Goal: Task Accomplishment & Management: Use online tool/utility

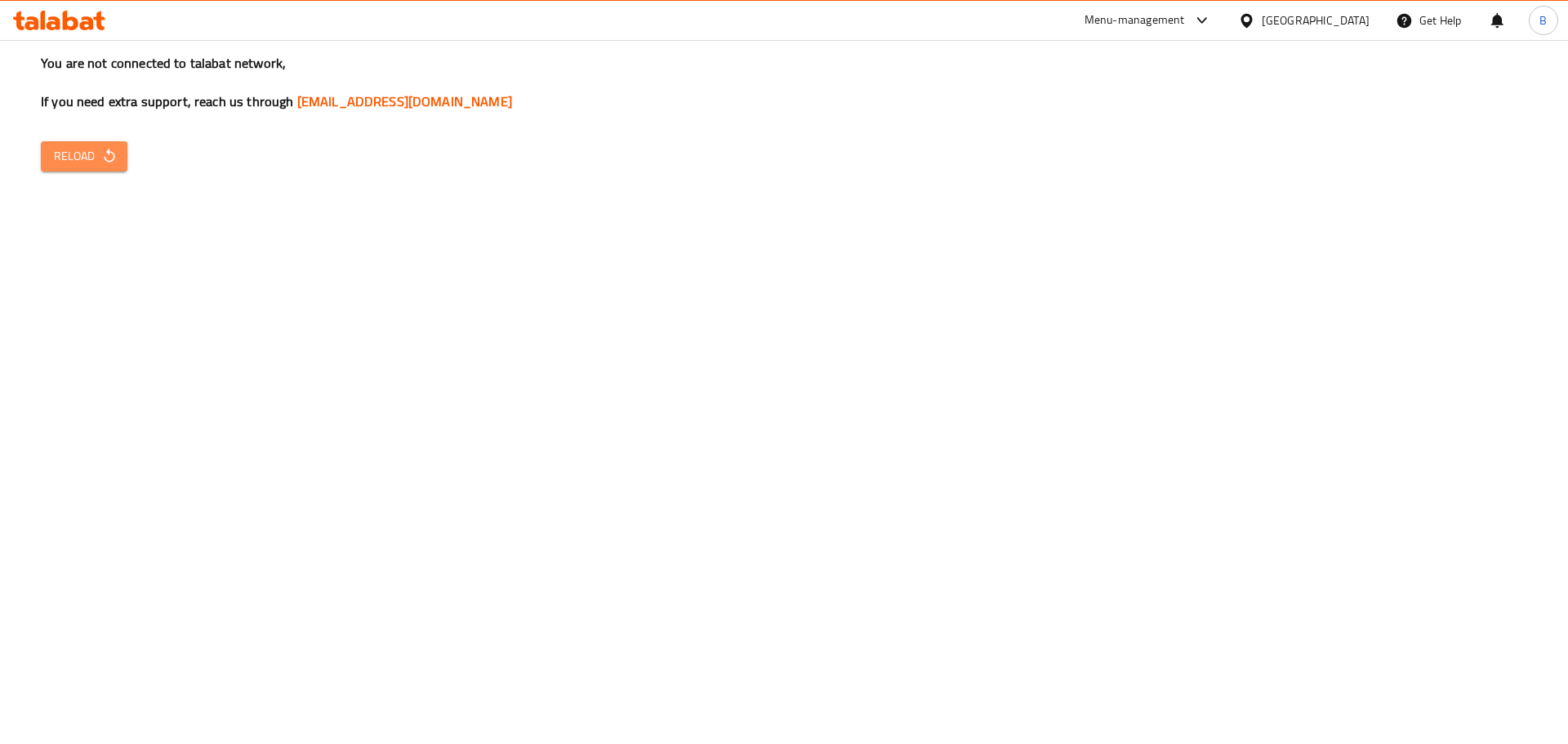
click at [102, 167] on button "Reload" at bounding box center [84, 156] width 87 height 30
click at [91, 154] on span "Reload" at bounding box center [84, 157] width 61 height 21
click at [65, 155] on span "Reload" at bounding box center [84, 157] width 61 height 21
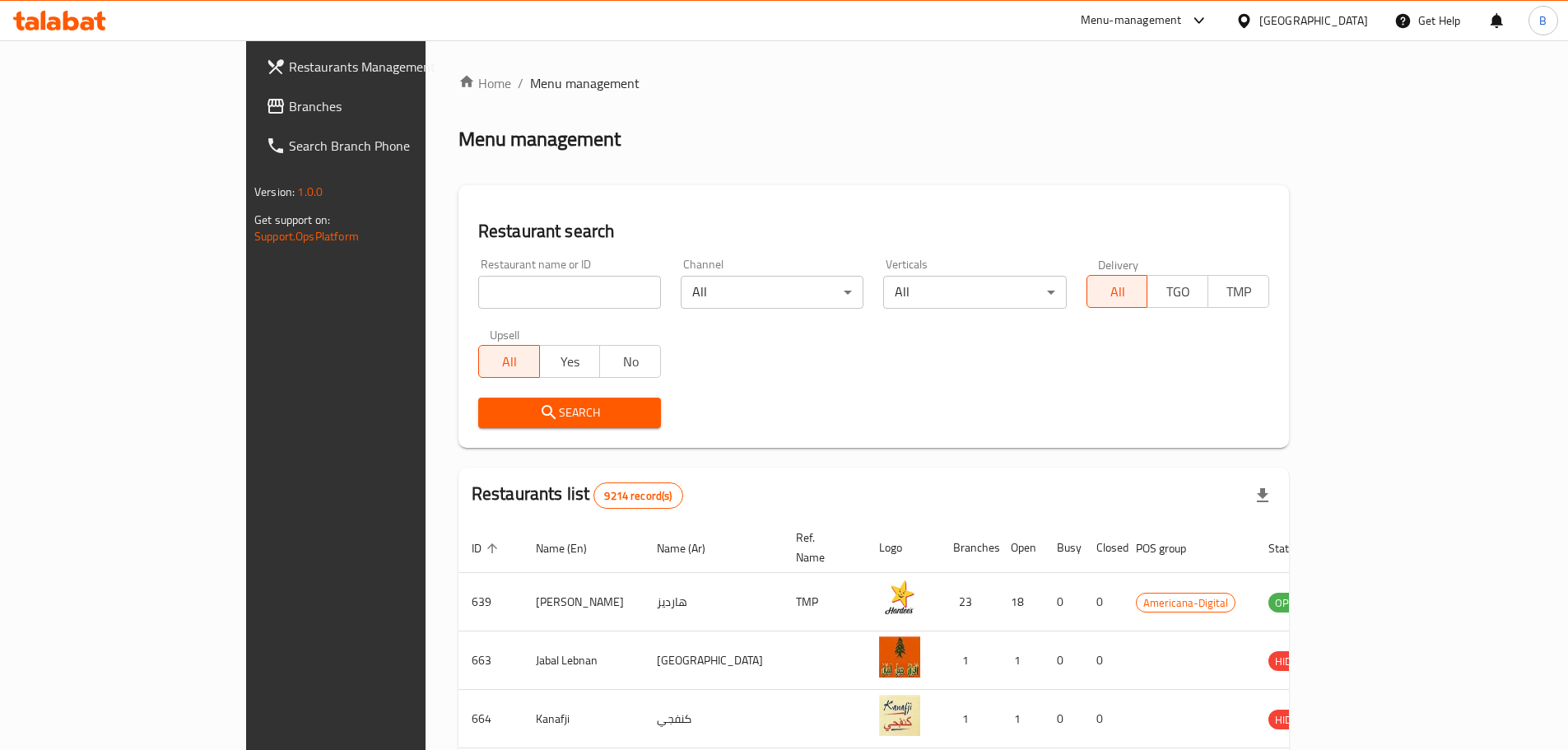
click at [478, 294] on input "search" at bounding box center [569, 292] width 182 height 33
type input "salatat"
click button "Search" at bounding box center [569, 412] width 182 height 31
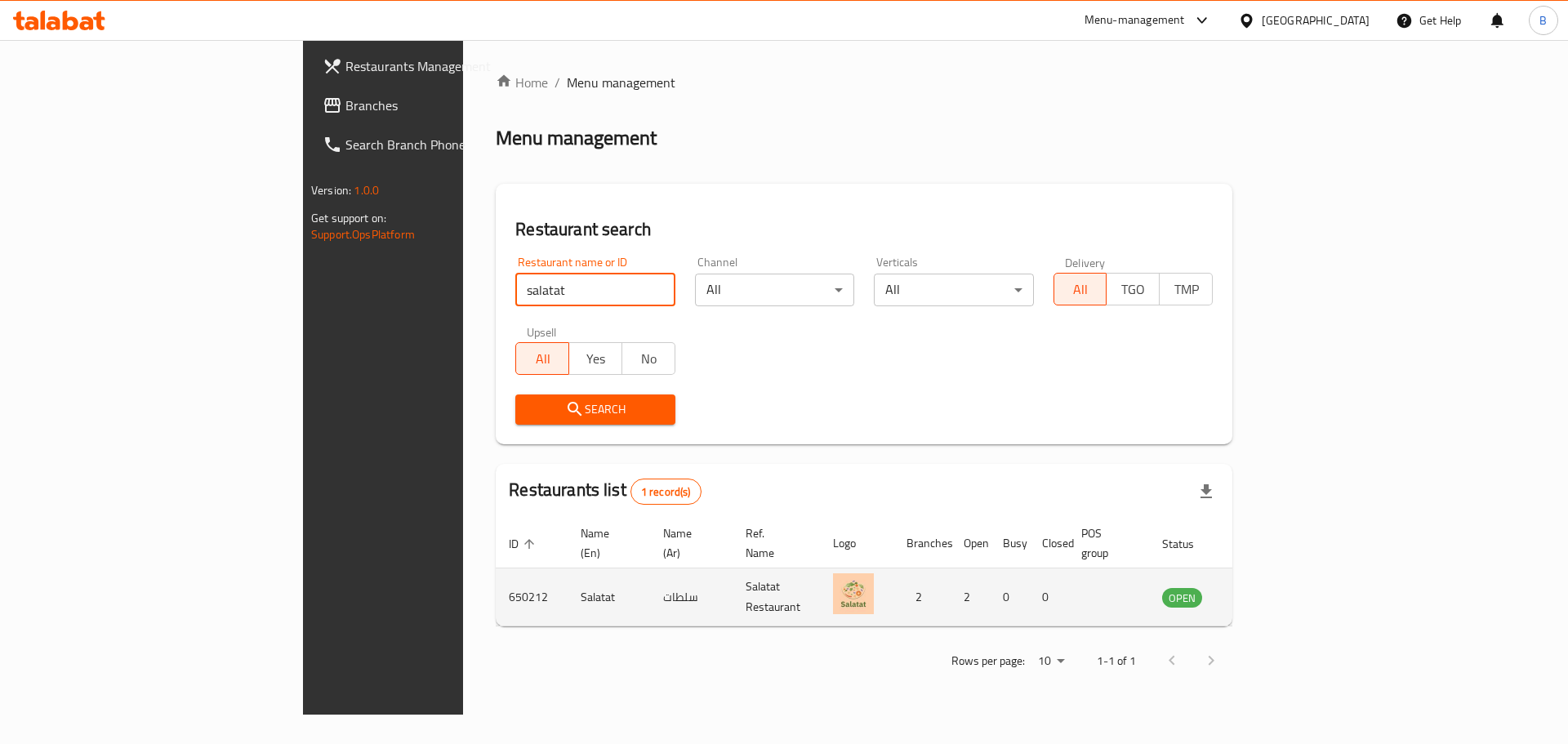
drag, startPoint x: 1461, startPoint y: 564, endPoint x: 1479, endPoint y: 575, distance: 21.1
click at [1292, 568] on td "enhanced table" at bounding box center [1263, 597] width 56 height 58
click at [1267, 587] on icon "enhanced table" at bounding box center [1258, 597] width 20 height 20
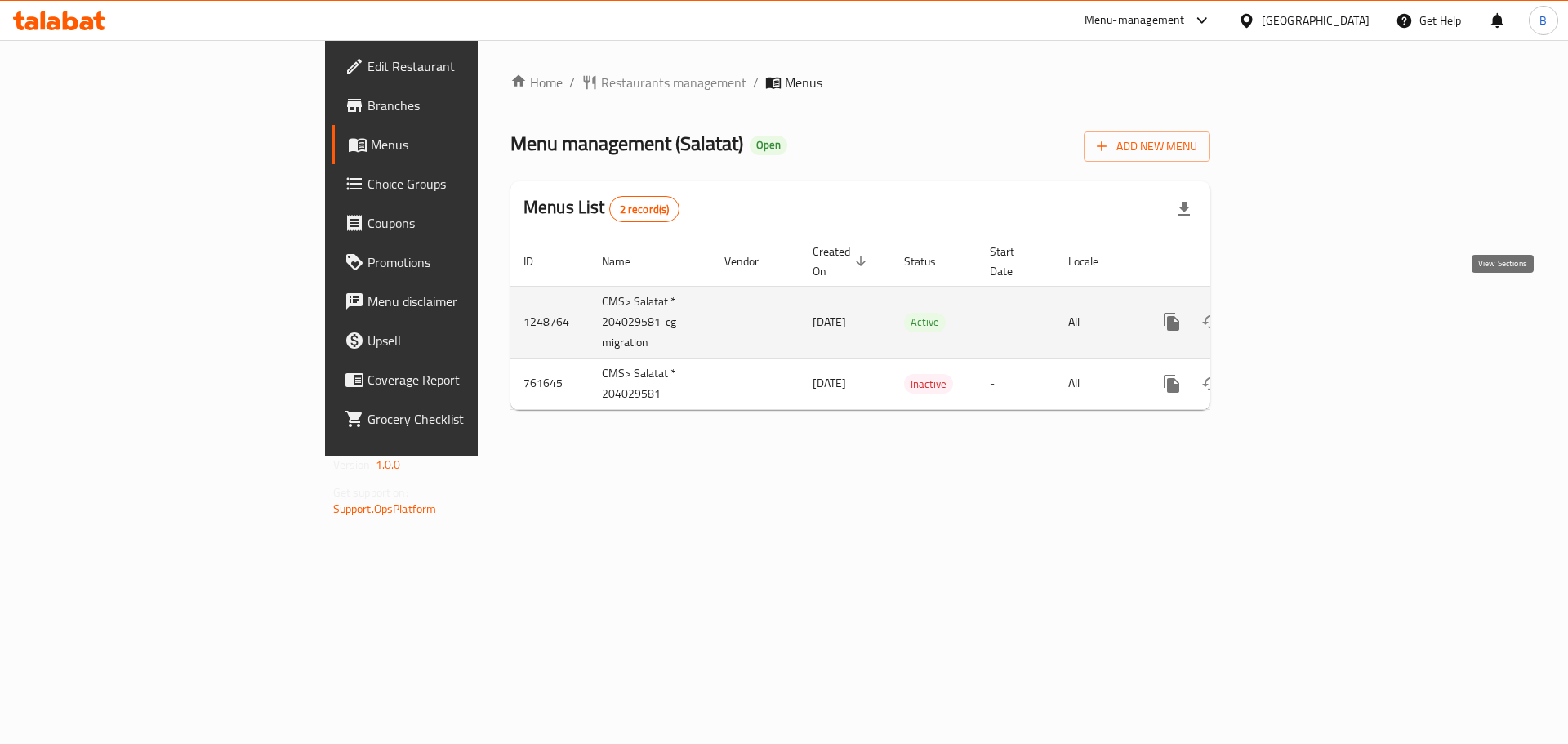
click at [1309, 316] on link "enhanced table" at bounding box center [1289, 321] width 39 height 39
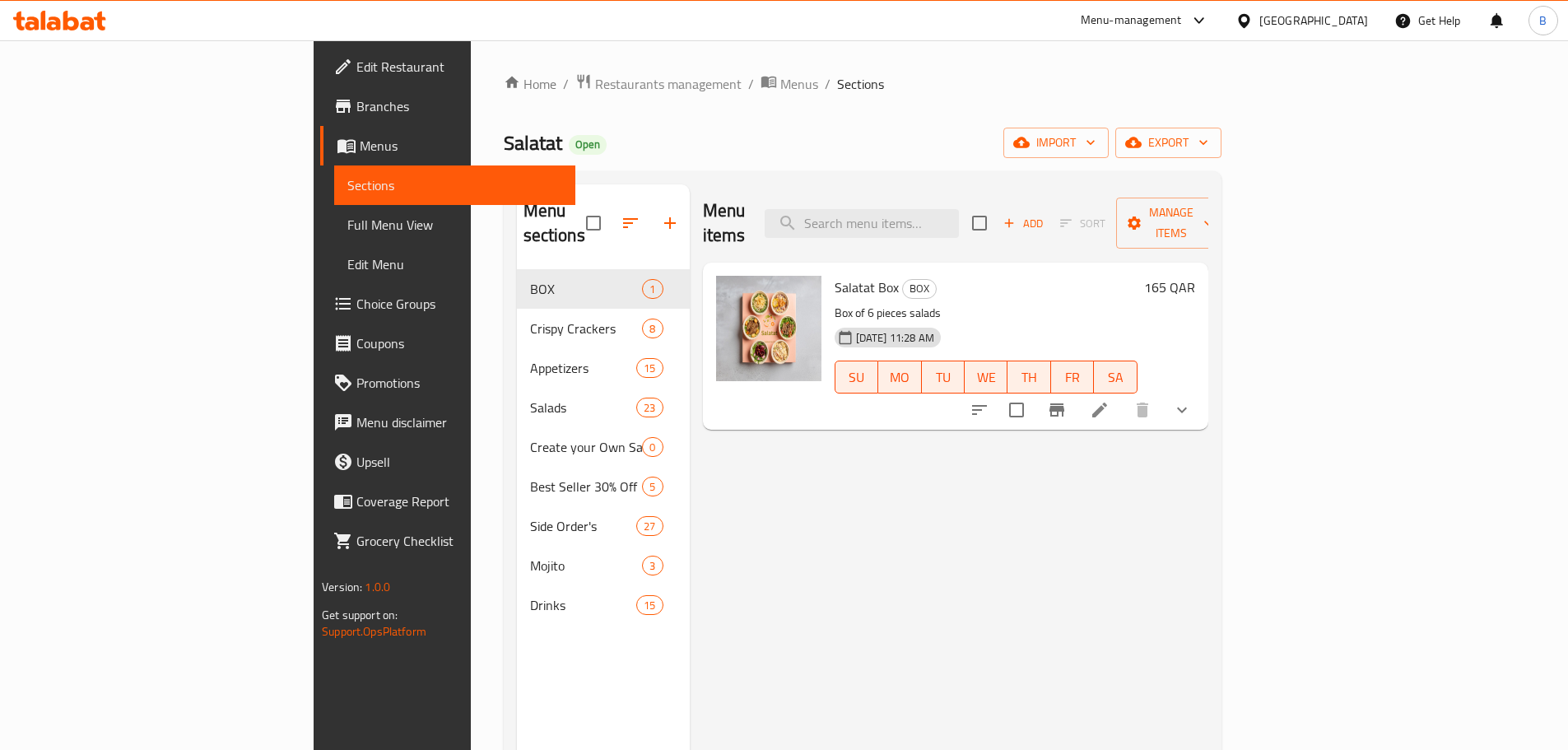
click at [982, 232] on div "Menu items Add Sort Manage items" at bounding box center [955, 224] width 505 height 79
click at [959, 221] on input "search" at bounding box center [862, 224] width 195 height 29
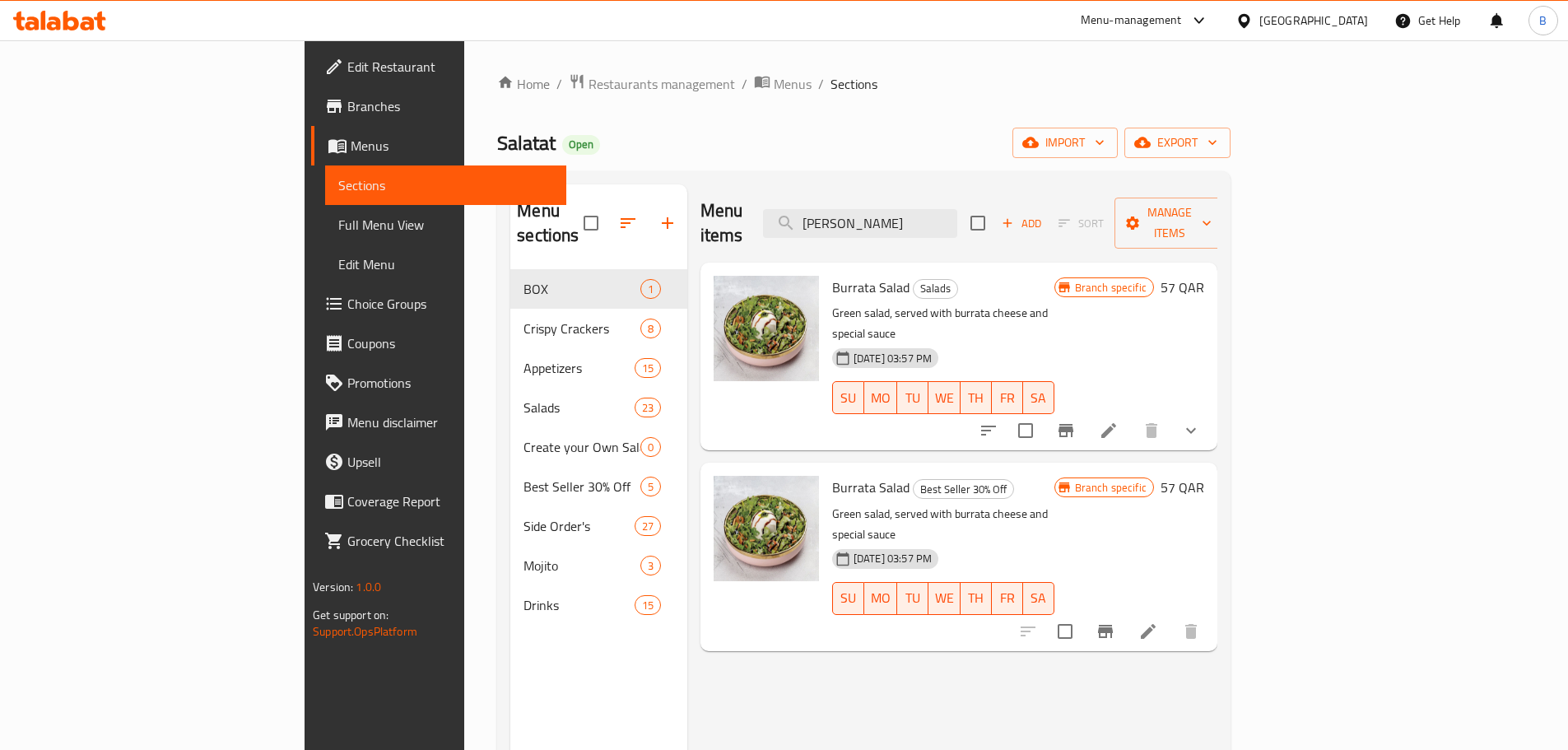
type input "burr"
click at [832, 275] on span "Burrata Salad" at bounding box center [870, 287] width 78 height 24
copy h6 "Burrata Salad"
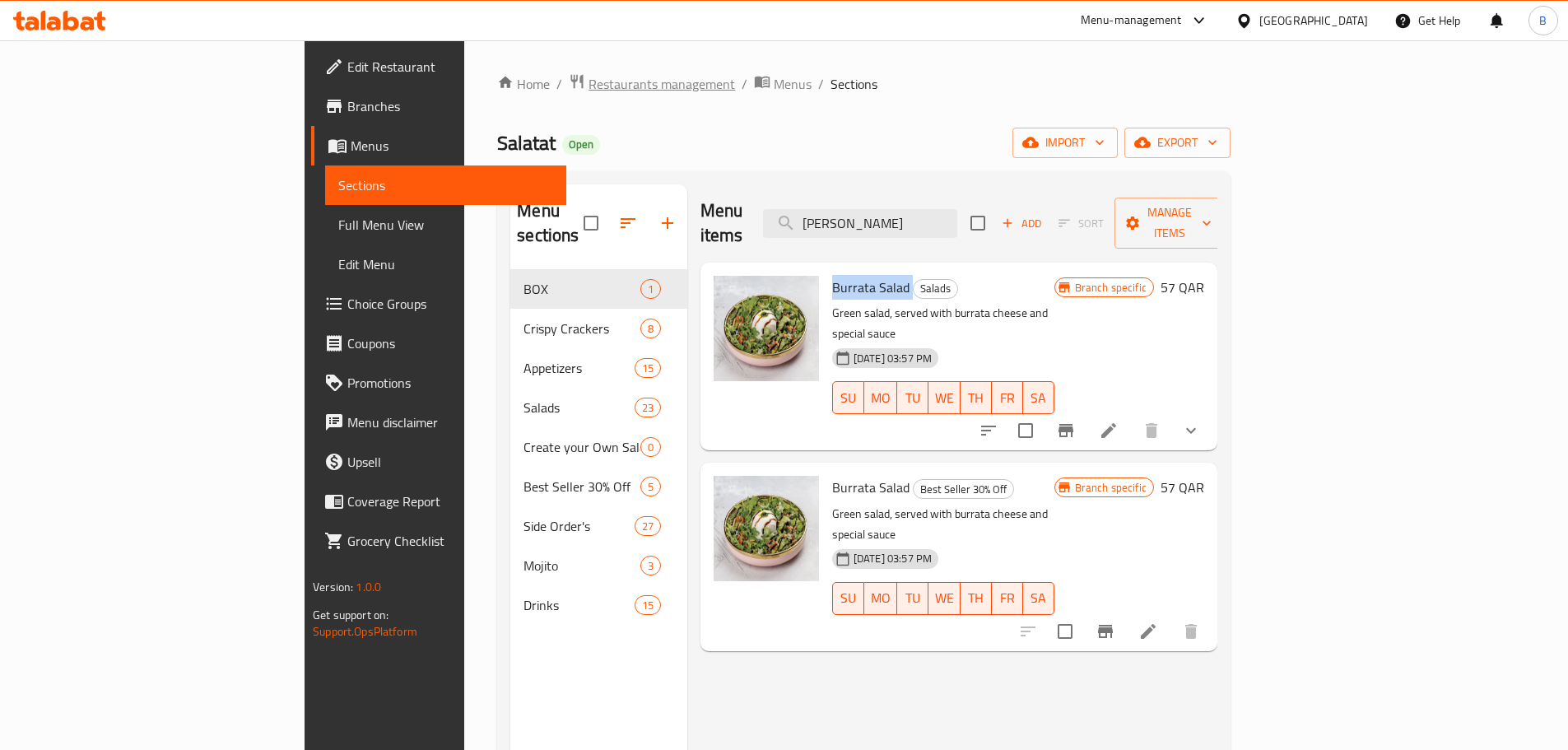
click at [588, 91] on span "Restaurants management" at bounding box center [662, 84] width 147 height 20
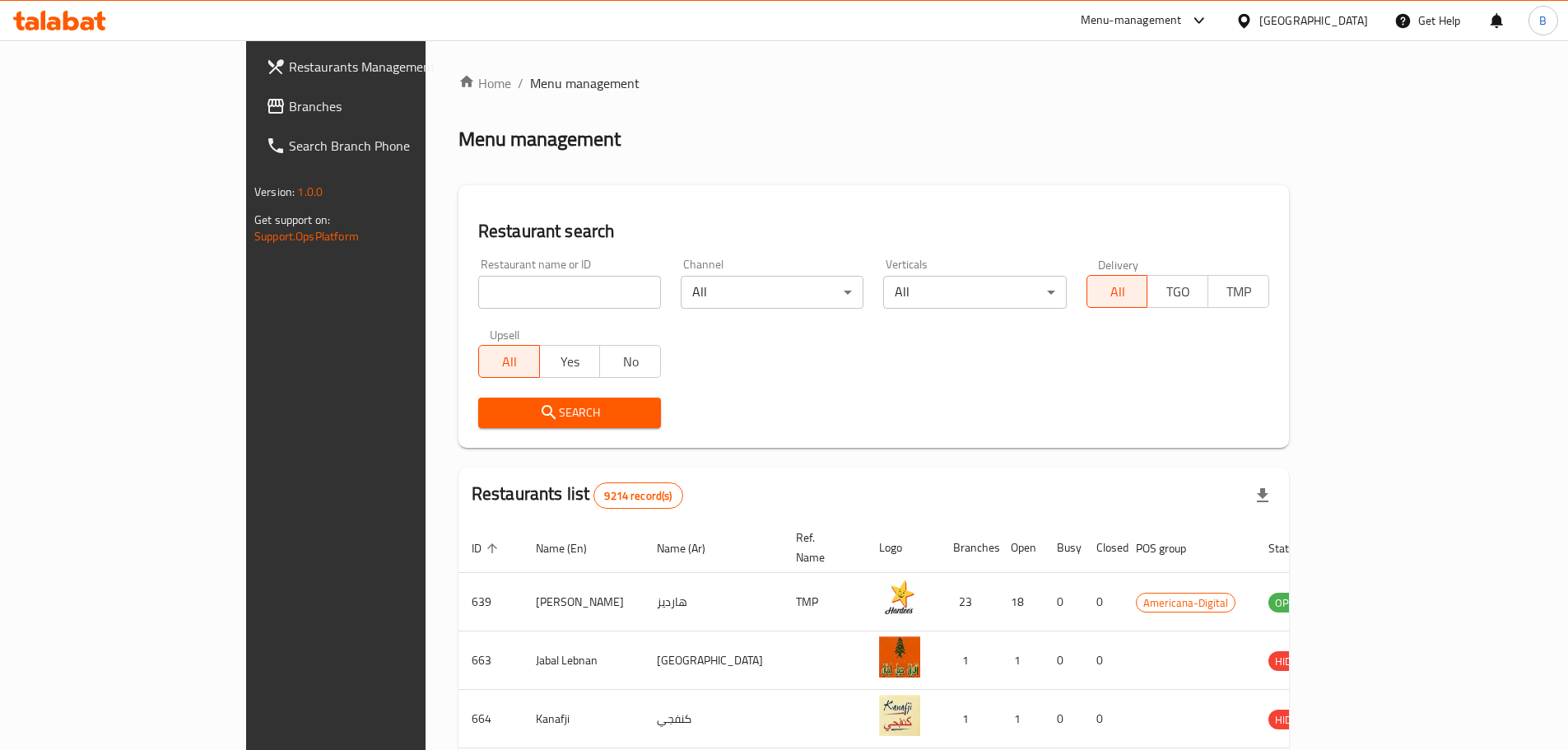
click at [478, 299] on input "search" at bounding box center [569, 292] width 182 height 33
type input "flaming pizza"
click button "Search" at bounding box center [569, 412] width 182 height 31
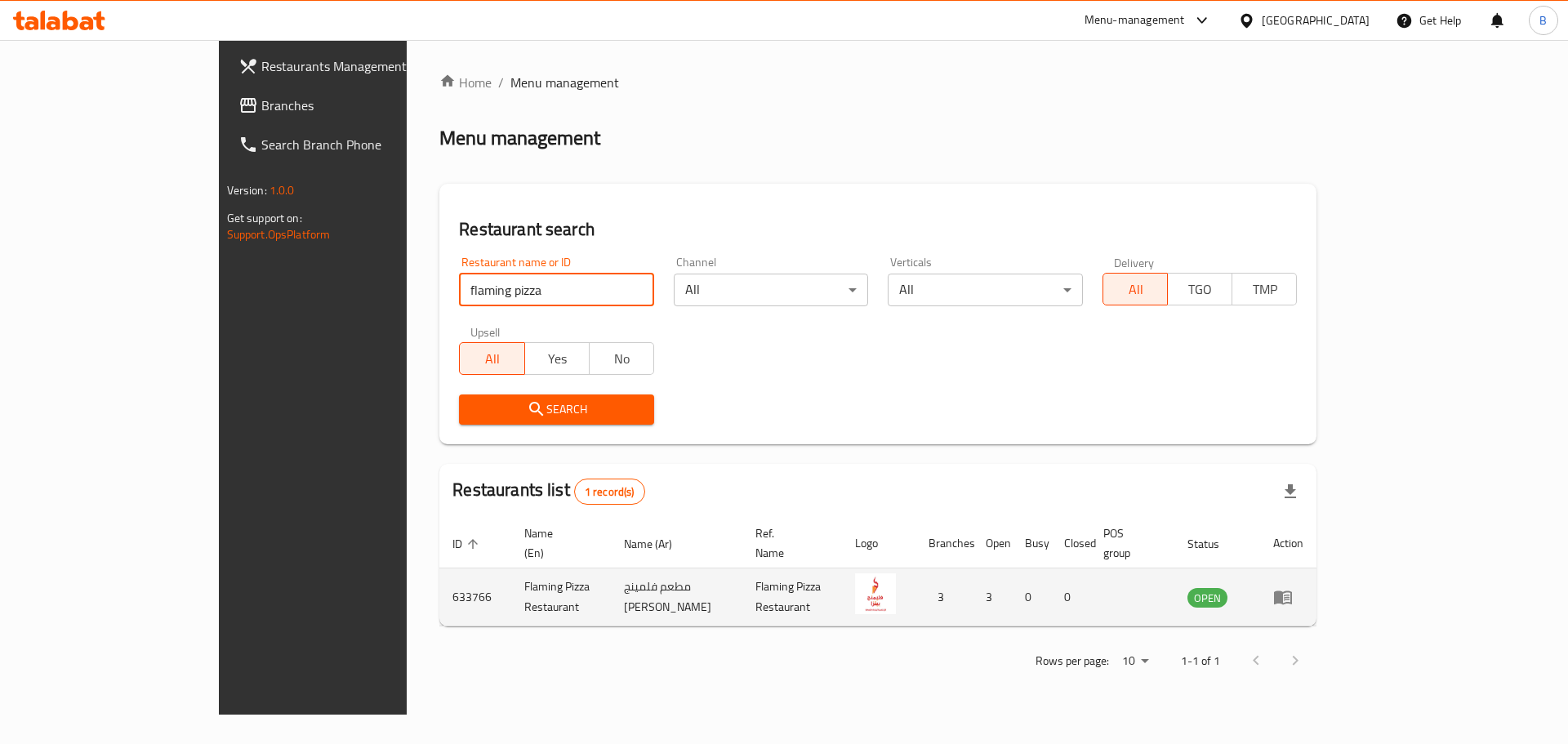
click at [1293, 587] on icon "enhanced table" at bounding box center [1283, 597] width 20 height 20
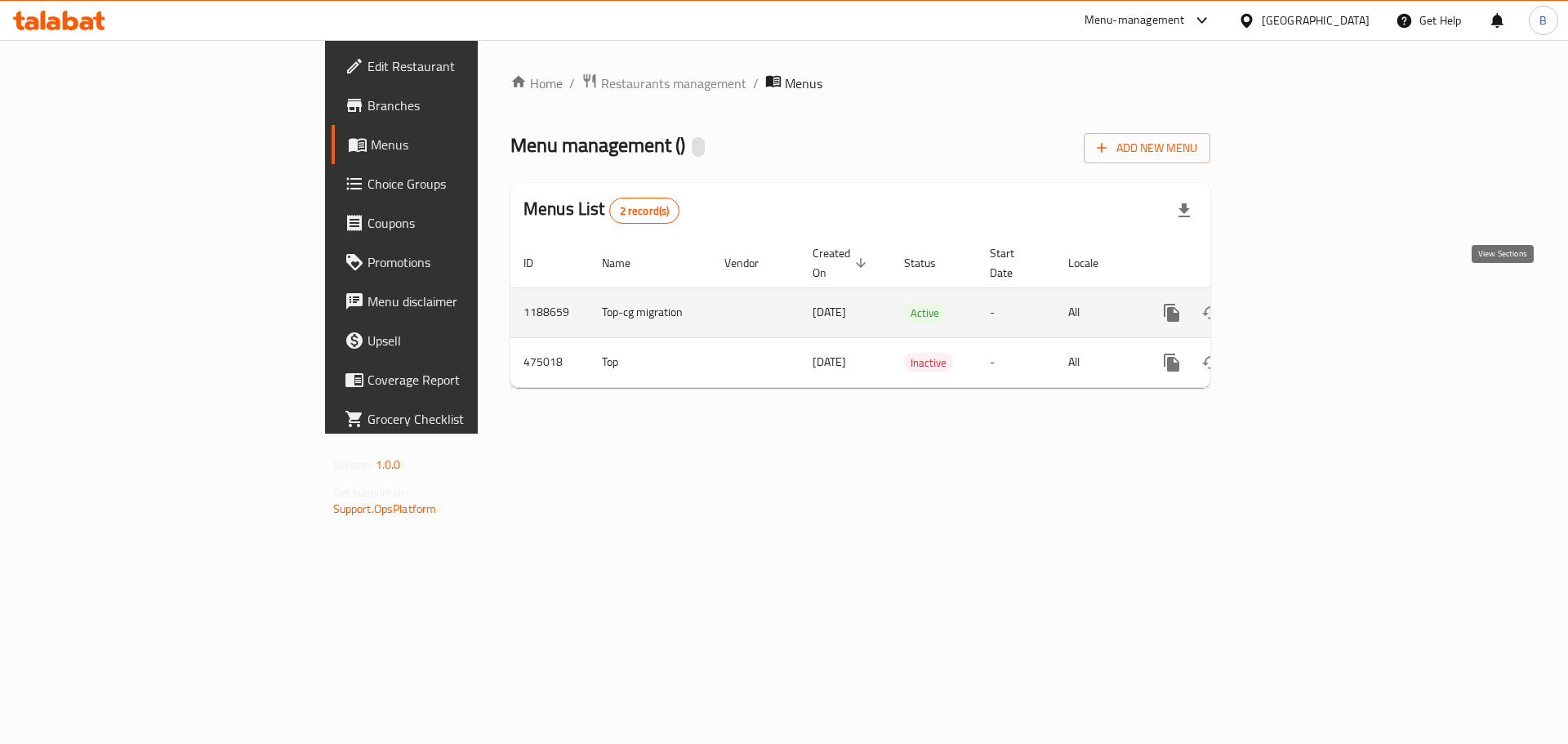
click at [1299, 303] on icon "enhanced table" at bounding box center [1290, 313] width 20 height 20
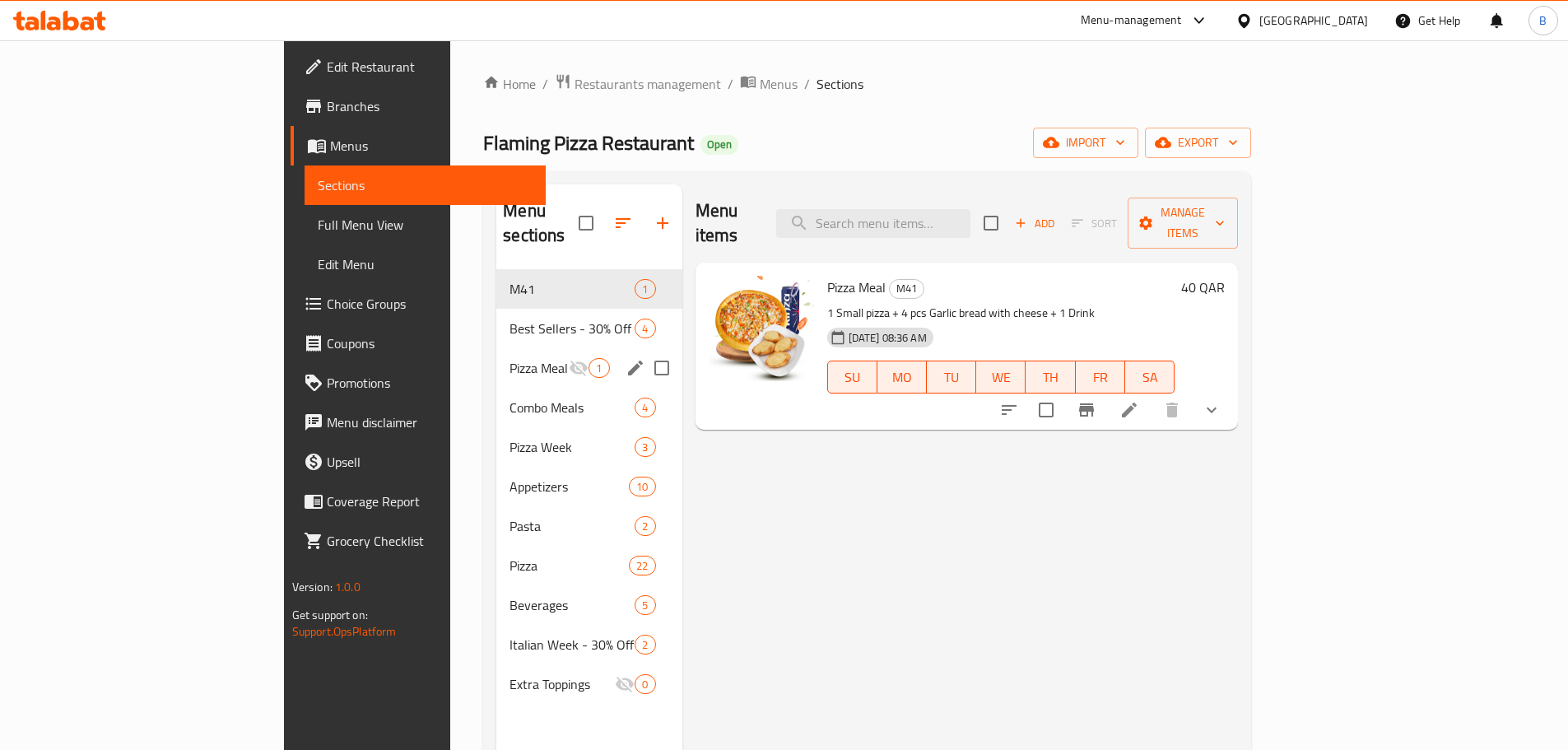
click at [497, 348] on div "Pizza Meal 1" at bounding box center [589, 368] width 185 height 39
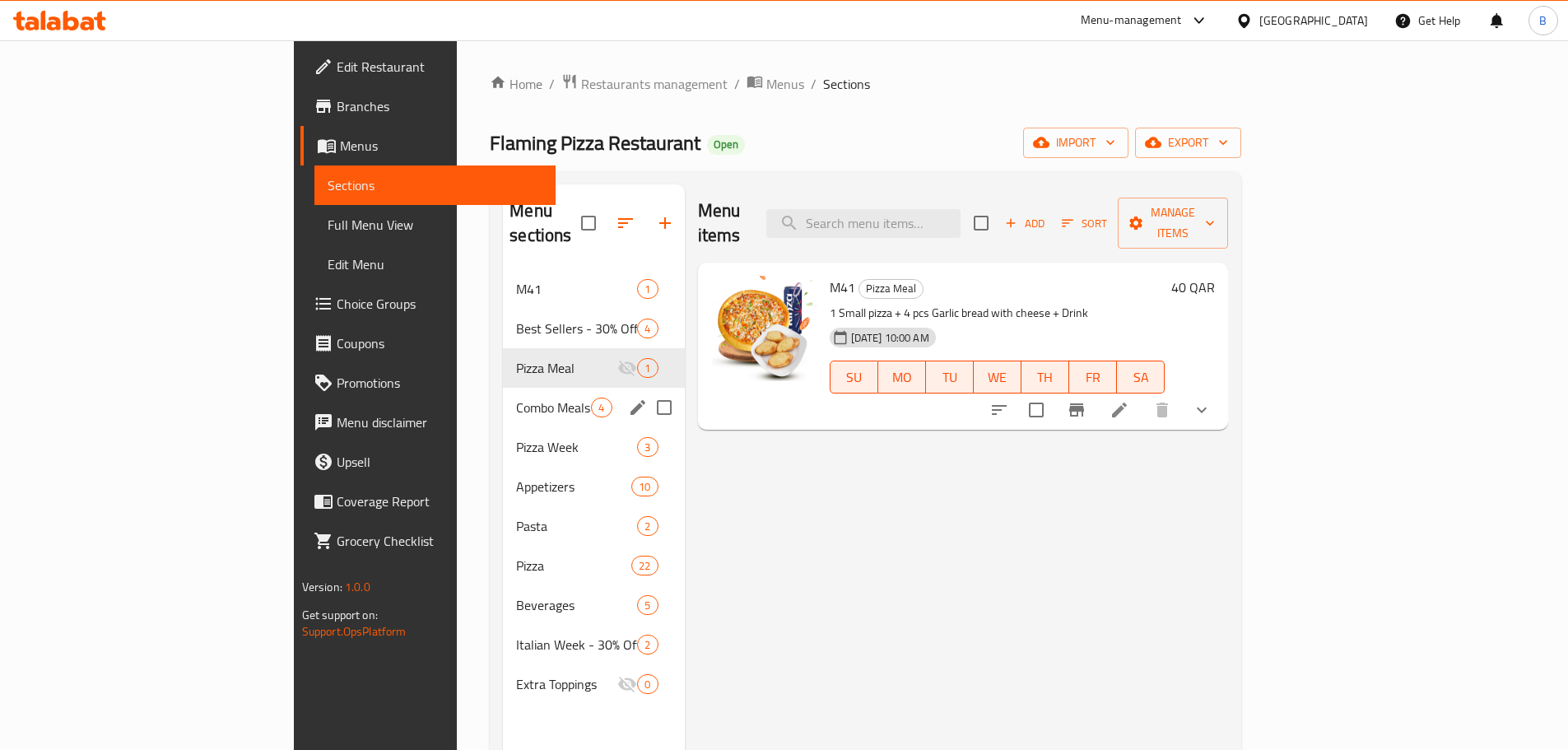
click at [503, 388] on div "Combo Meals 4" at bounding box center [593, 407] width 181 height 39
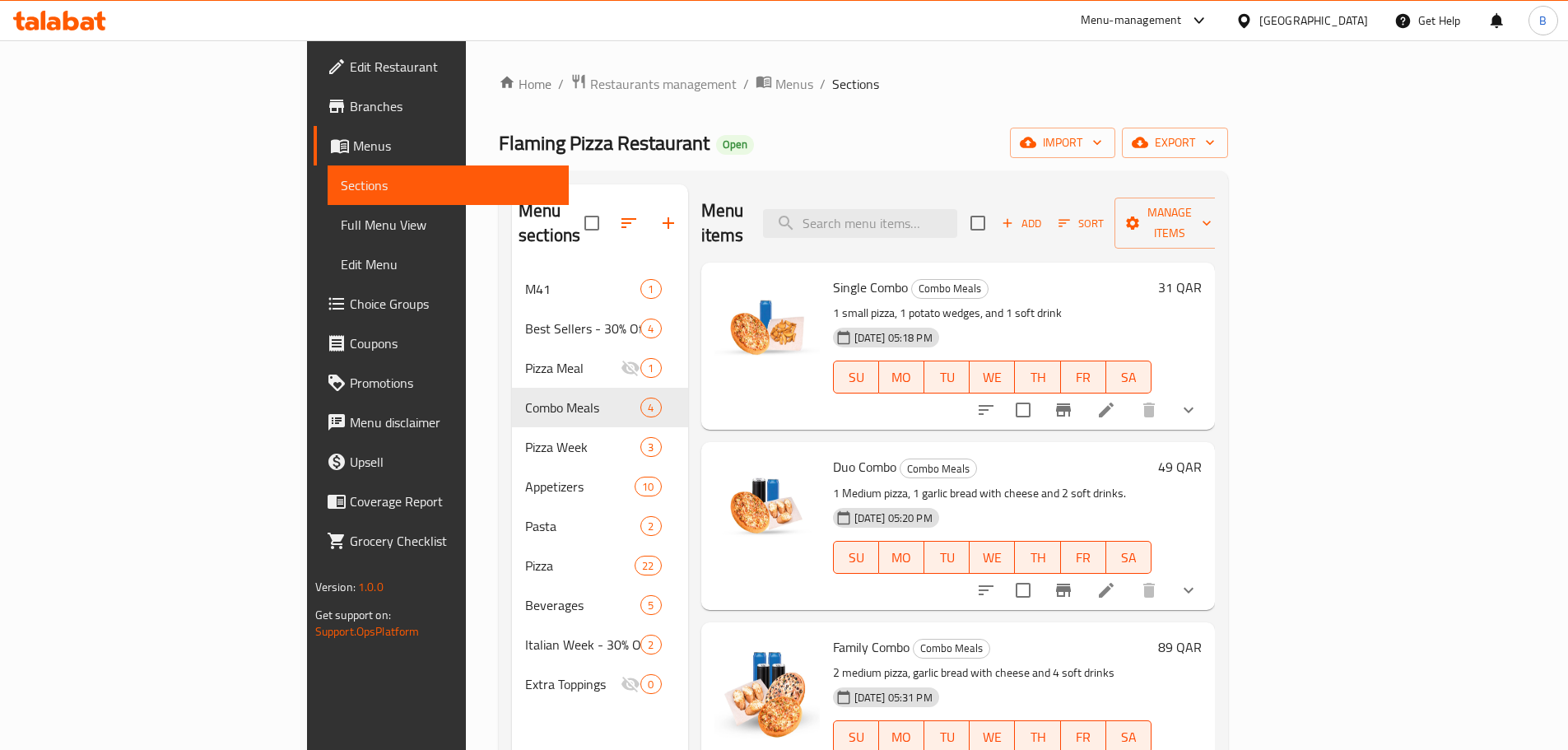
click at [941, 230] on div "Menu items Add Sort Manage items" at bounding box center [958, 224] width 514 height 79
click at [945, 215] on input "search" at bounding box center [860, 224] width 195 height 29
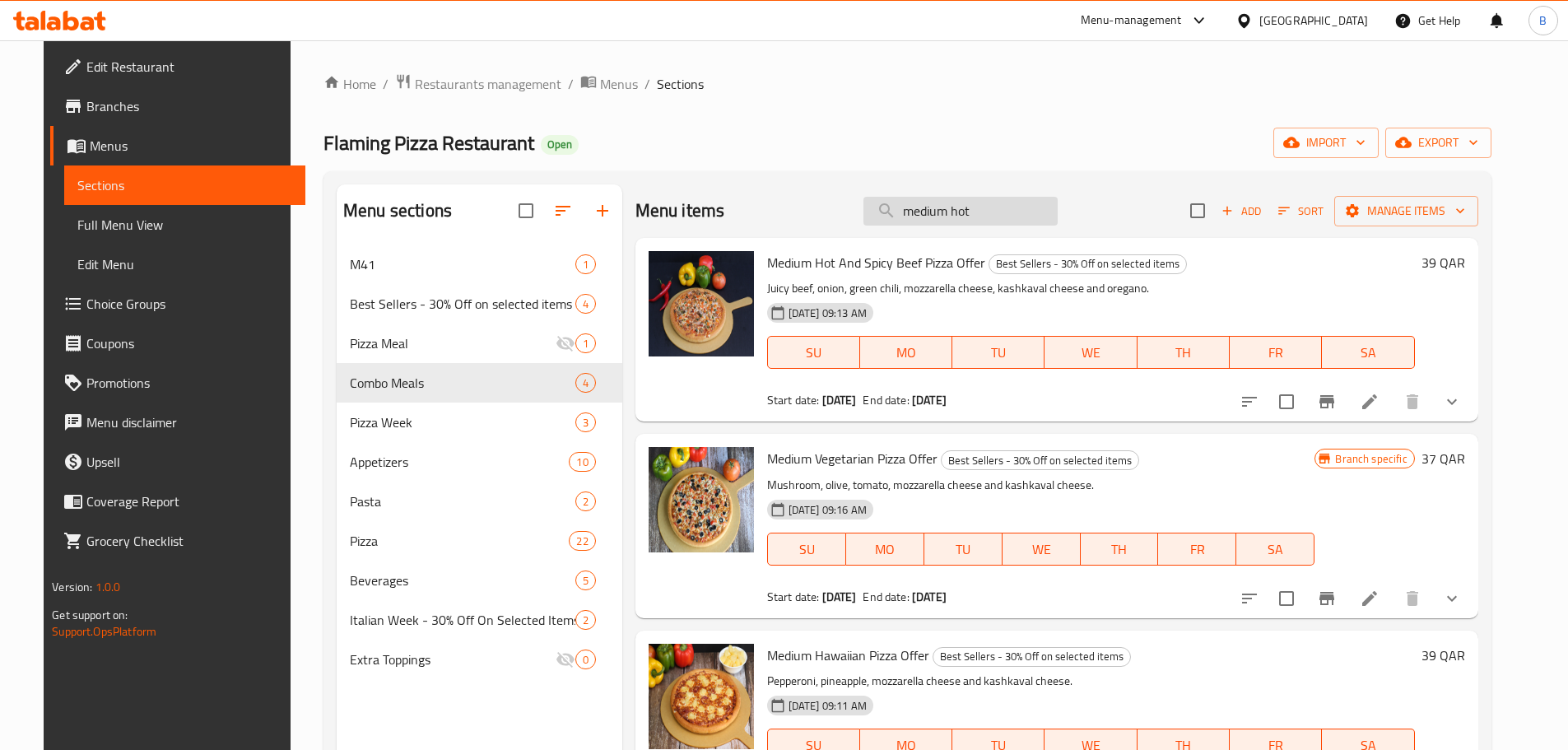
type input "medium hot"
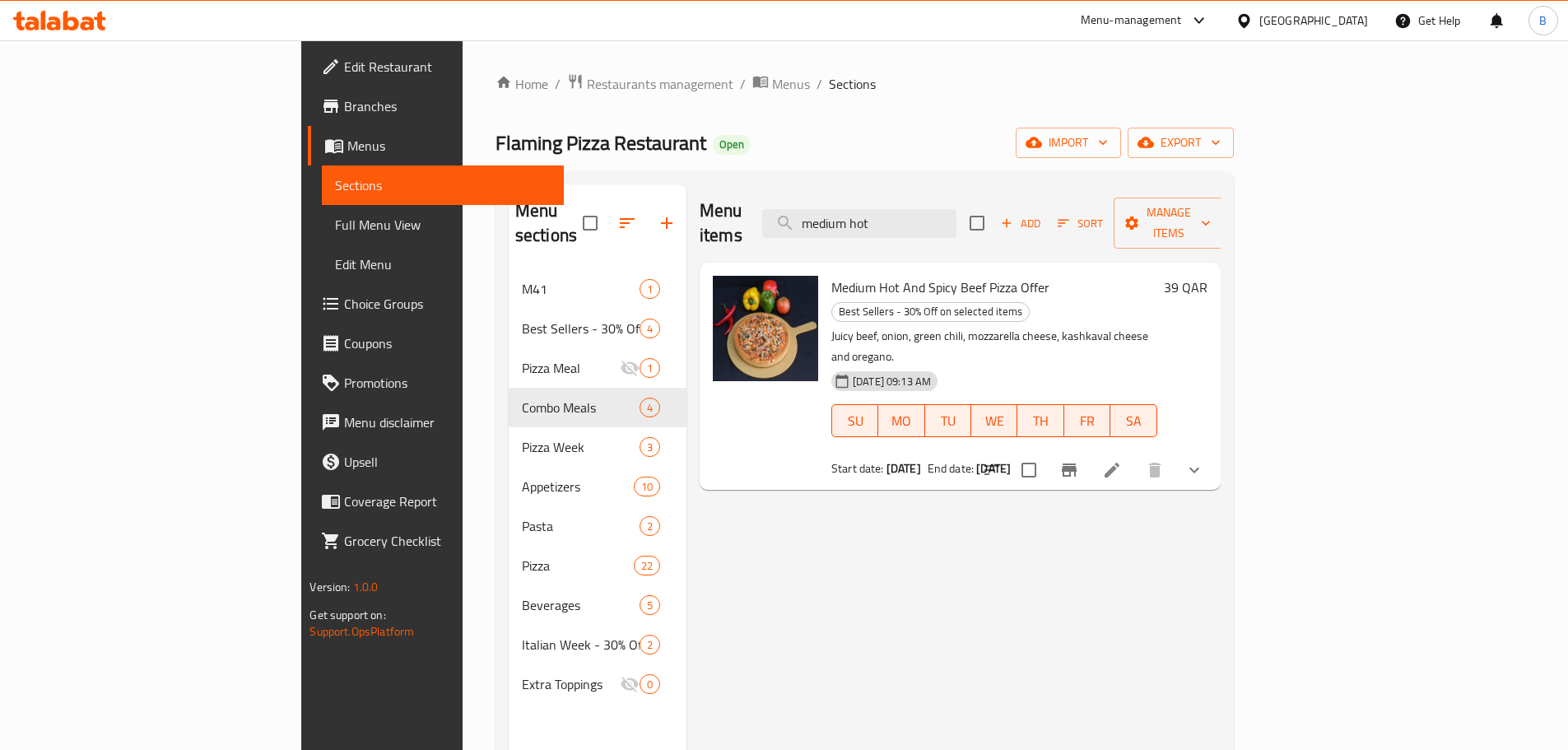
click at [831, 275] on span "Medium Hot And Spicy Beef Pizza Offer" at bounding box center [940, 287] width 218 height 24
copy h6 "Medium Hot And Spicy Beef Pizza Offer"
click at [587, 93] on span "Restaurants management" at bounding box center [660, 84] width 147 height 20
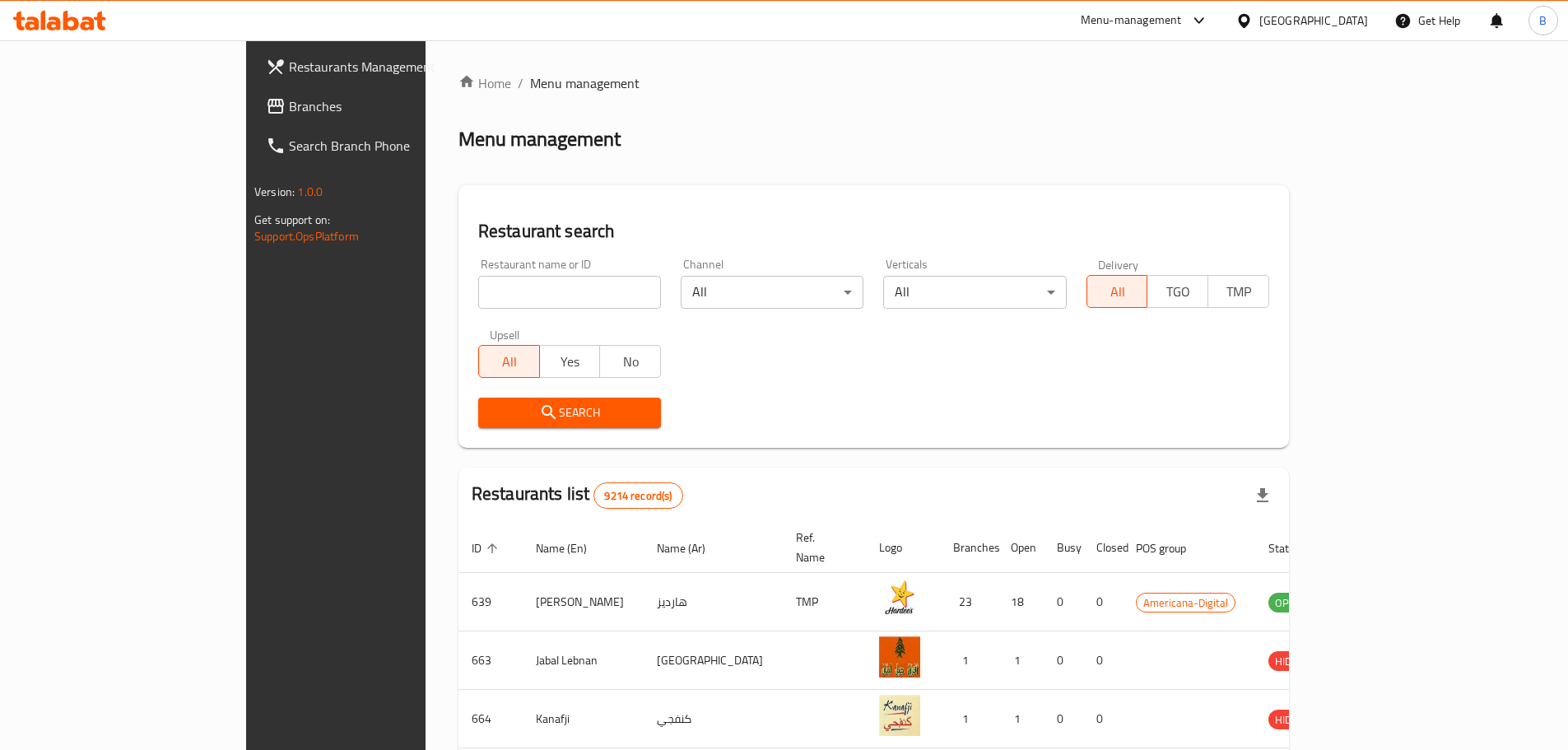
click at [478, 285] on input "search" at bounding box center [569, 292] width 182 height 33
type input "salata"
click button "Search" at bounding box center [569, 412] width 182 height 31
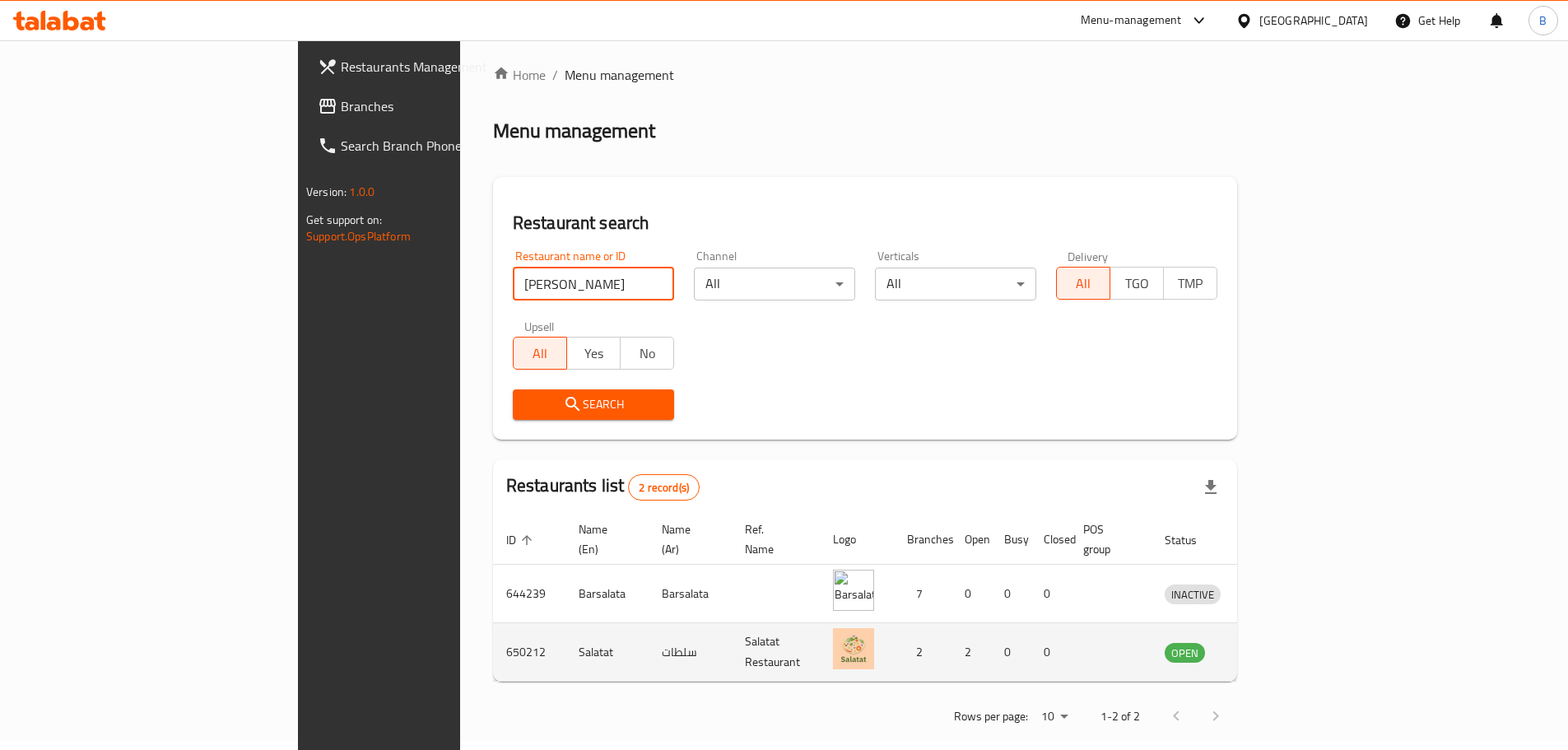
scroll to position [10, 0]
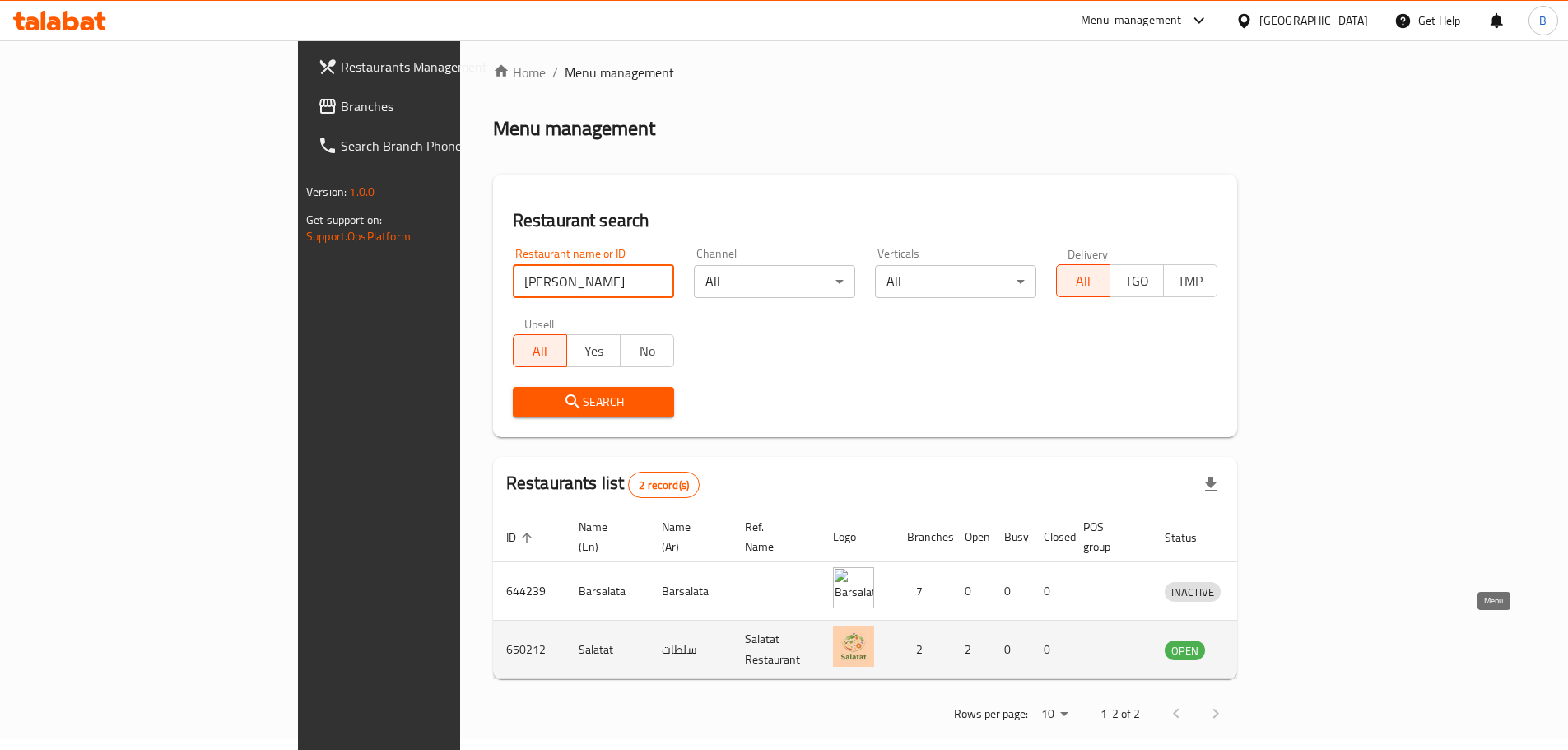
click at [1273, 643] on icon "enhanced table" at bounding box center [1263, 650] width 18 height 14
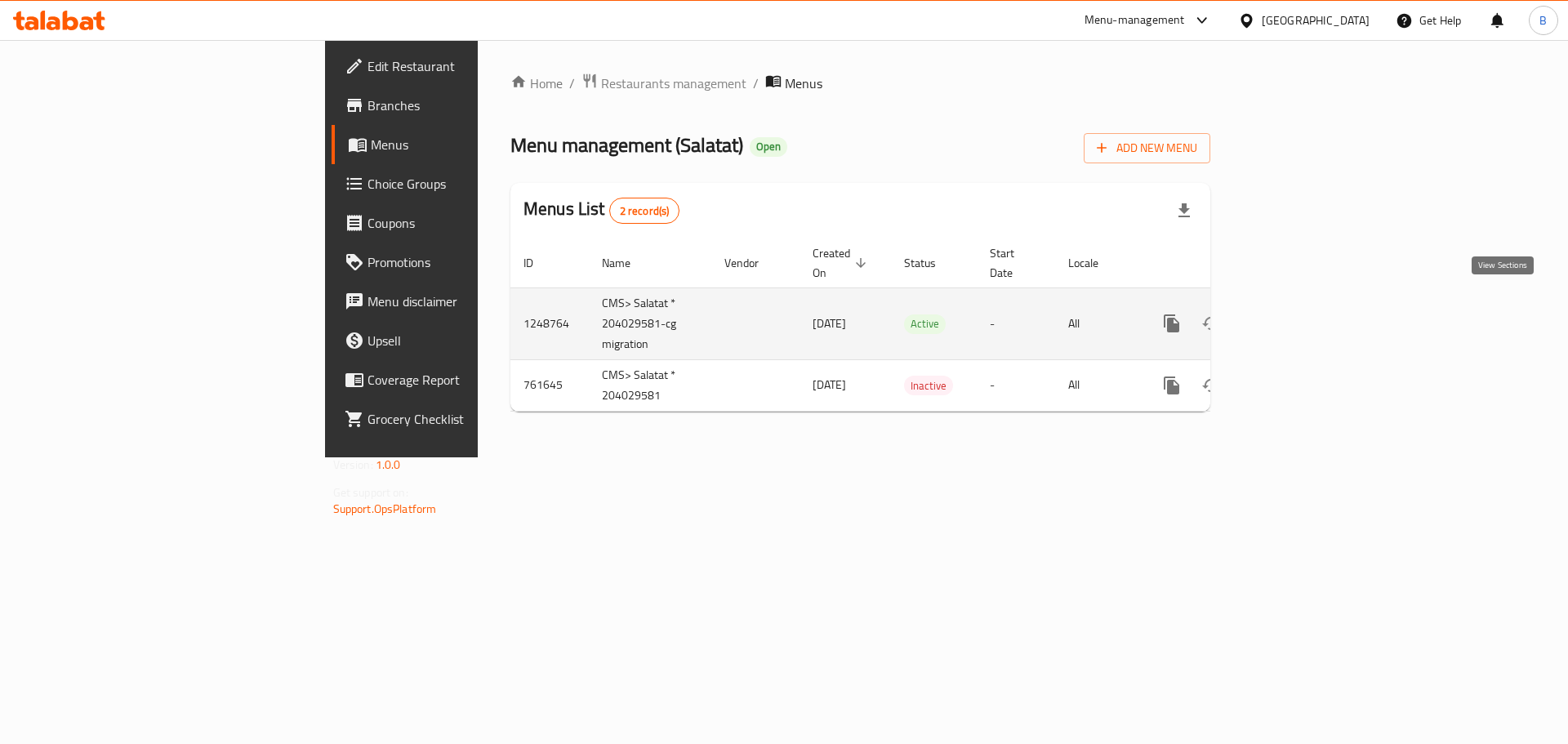
click at [1309, 304] on link "enhanced table" at bounding box center [1289, 323] width 39 height 39
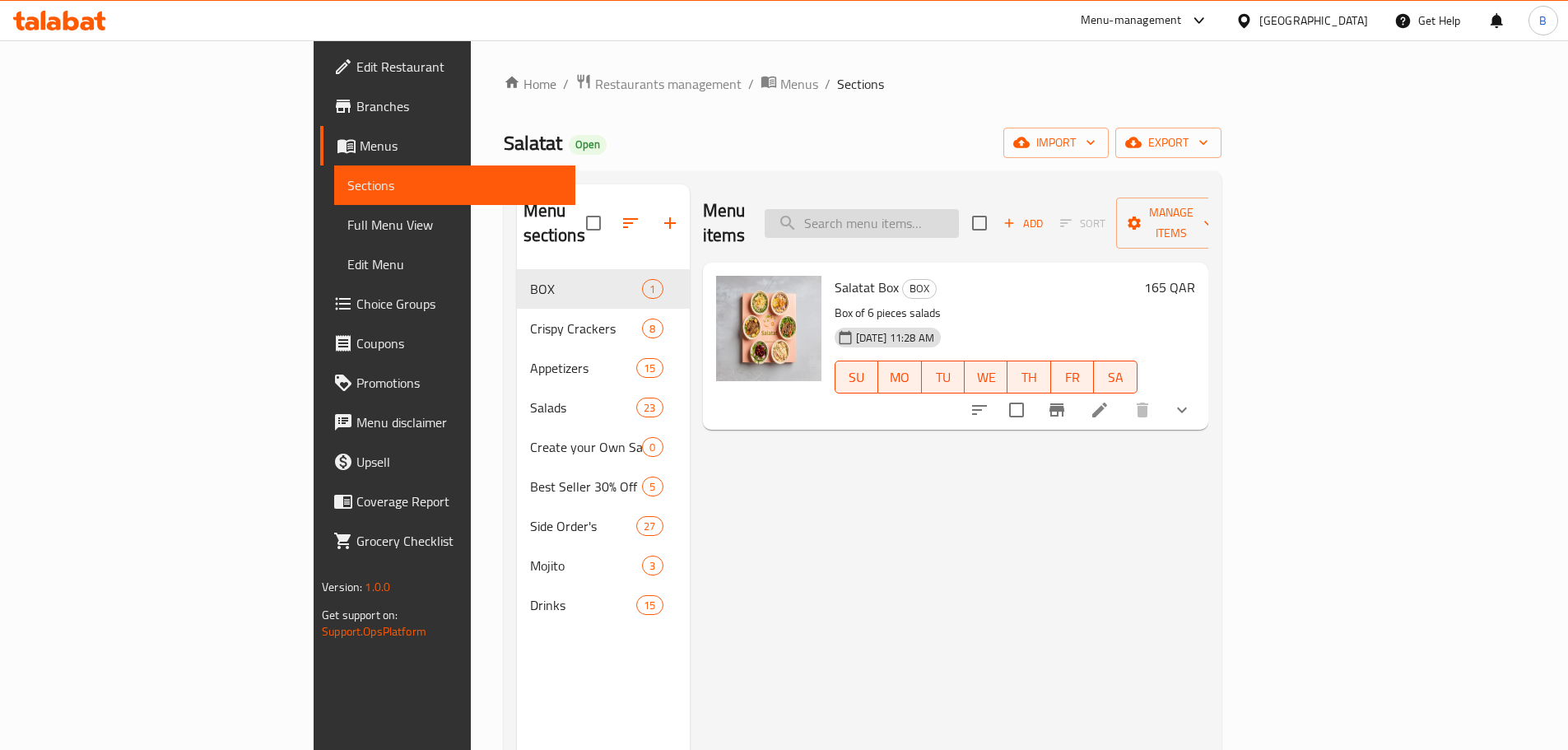
click at [949, 210] on input "search" at bounding box center [862, 224] width 195 height 29
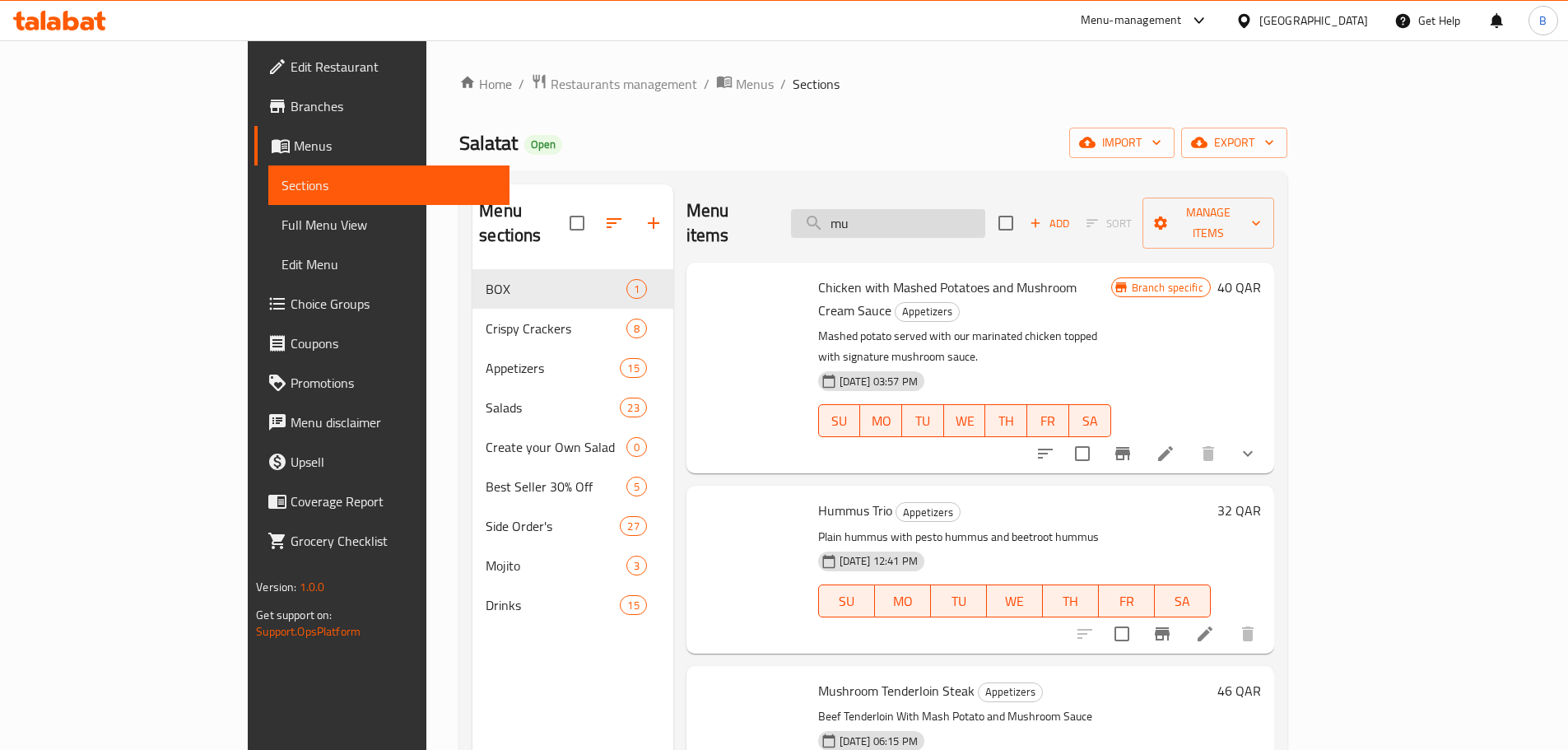
type input "m"
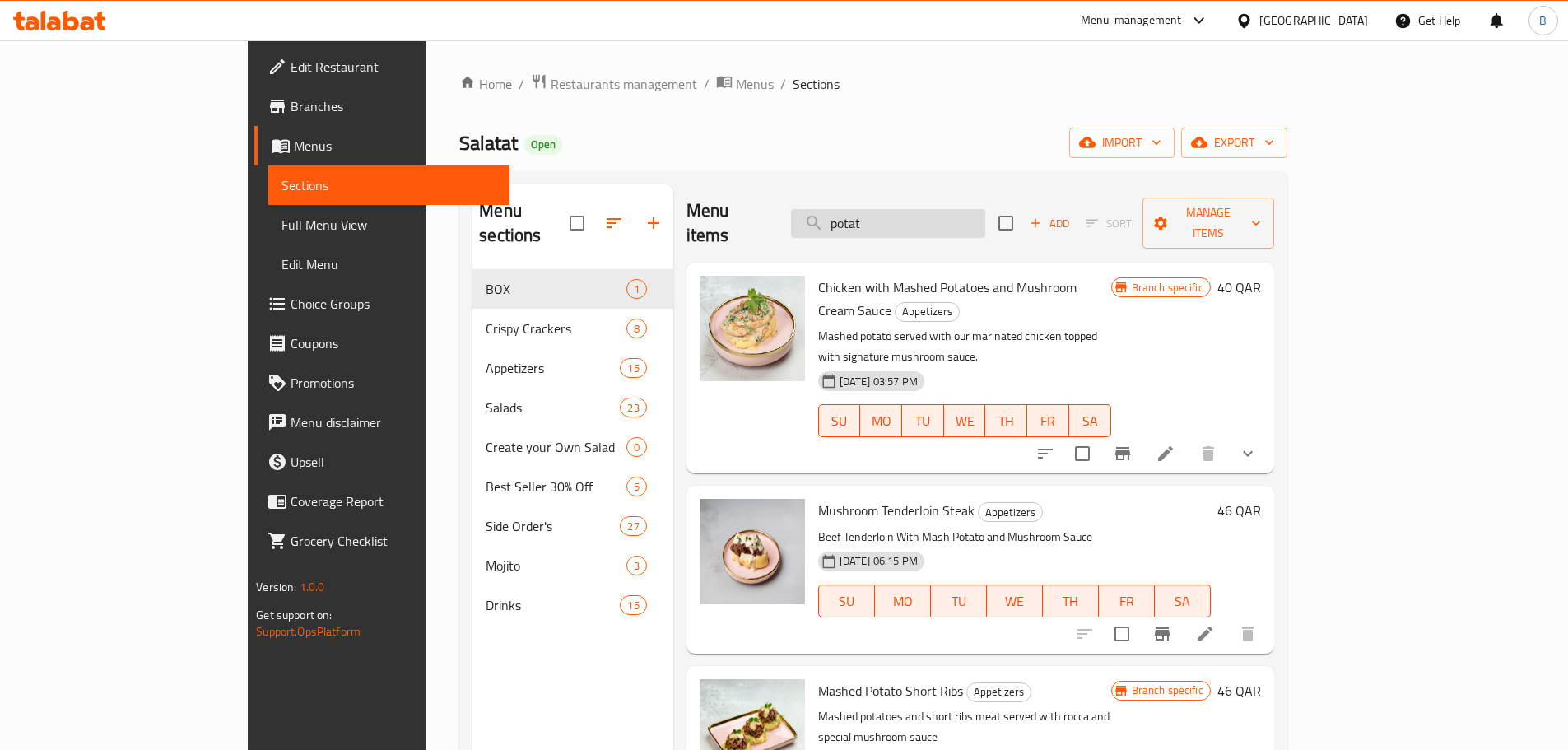
click at [910, 217] on input "potat" at bounding box center [888, 224] width 195 height 29
type input "potat"
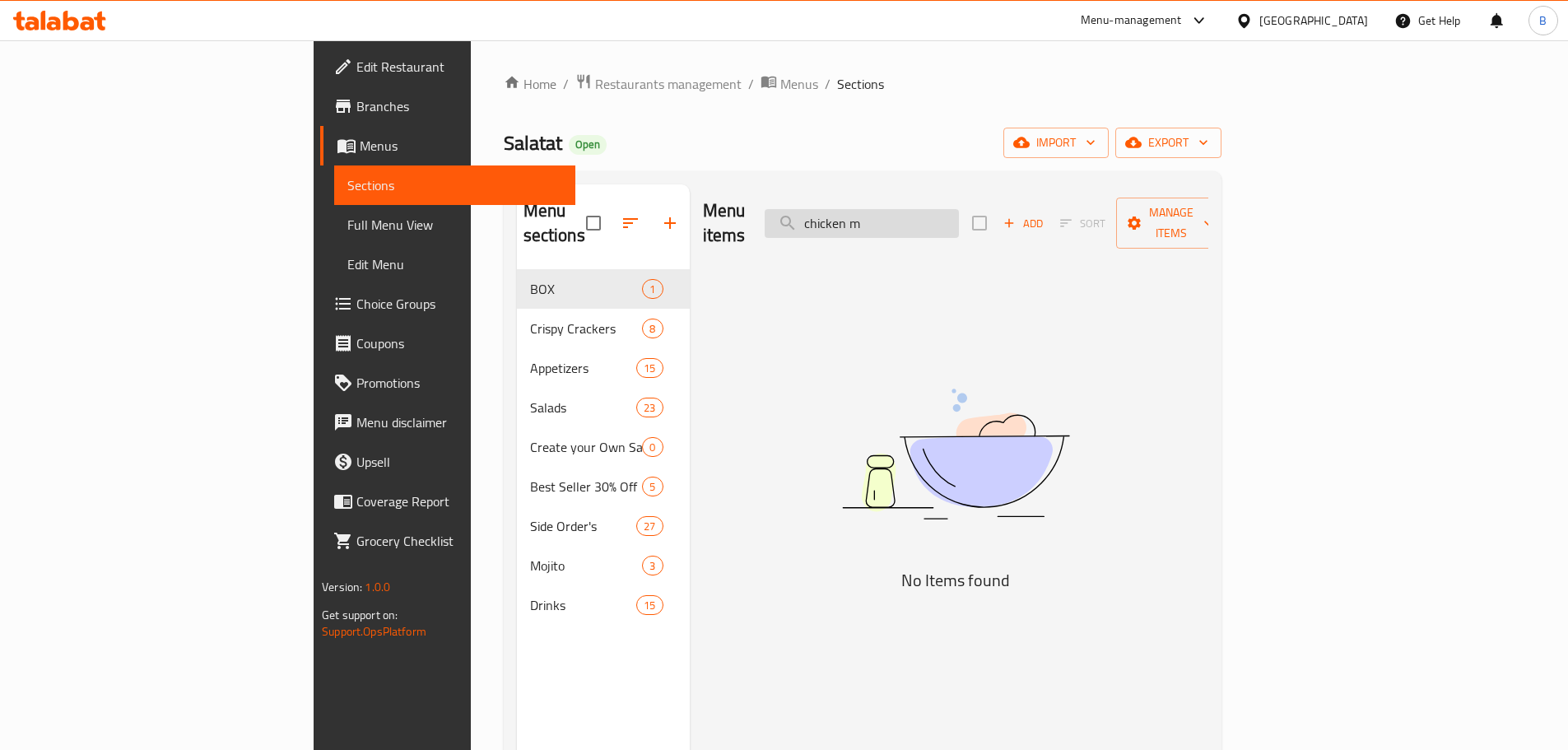
type input "chicken"
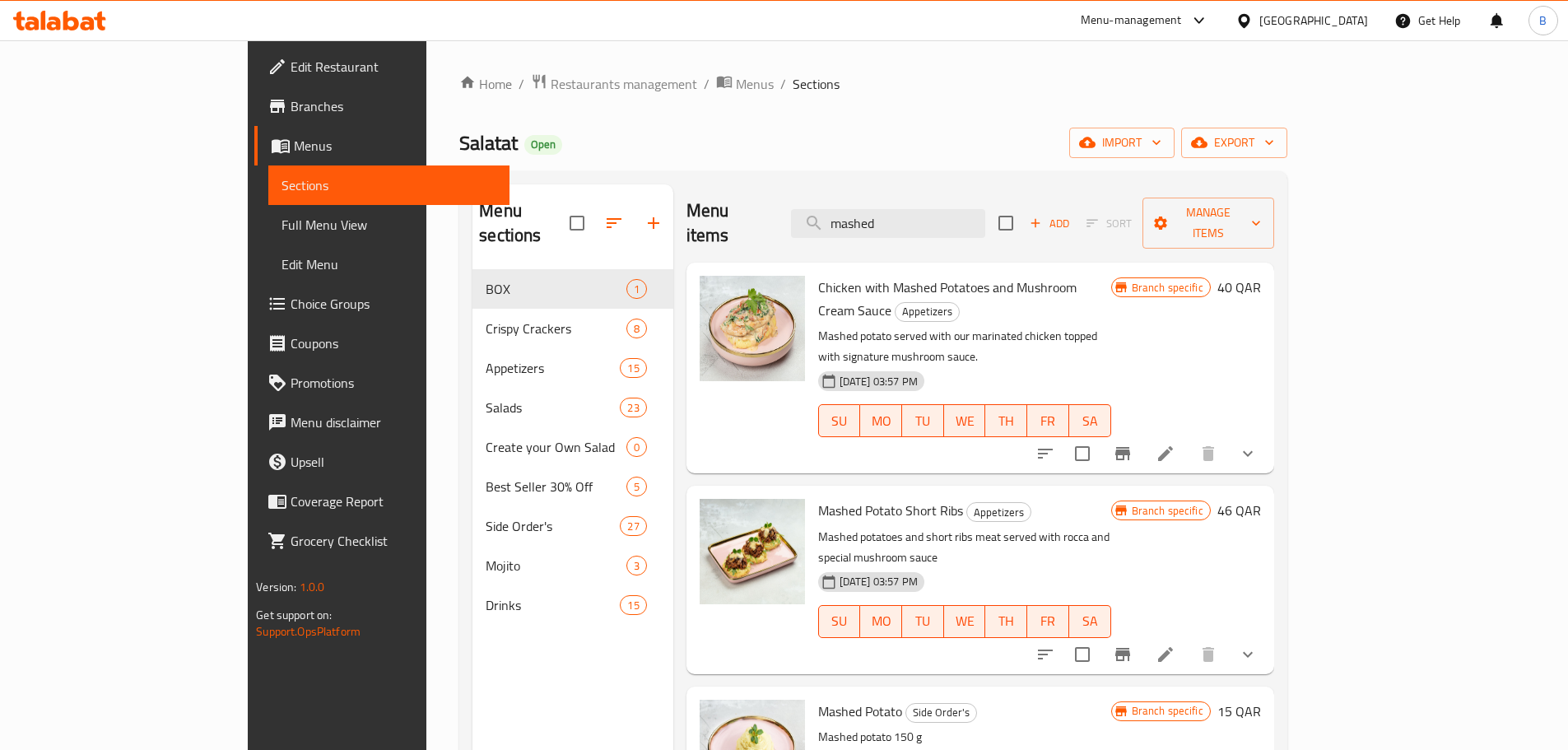
type input "mashed"
